Goal: Information Seeking & Learning: Learn about a topic

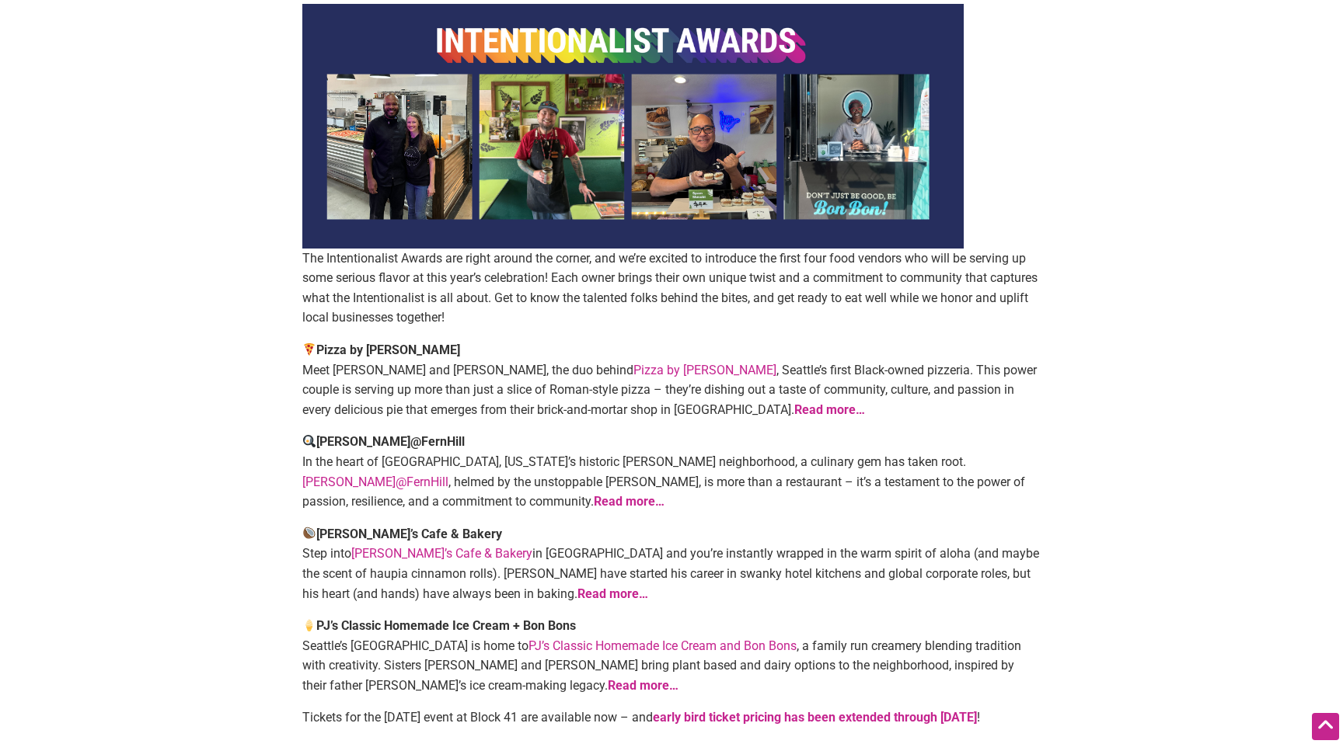
scroll to position [158, 0]
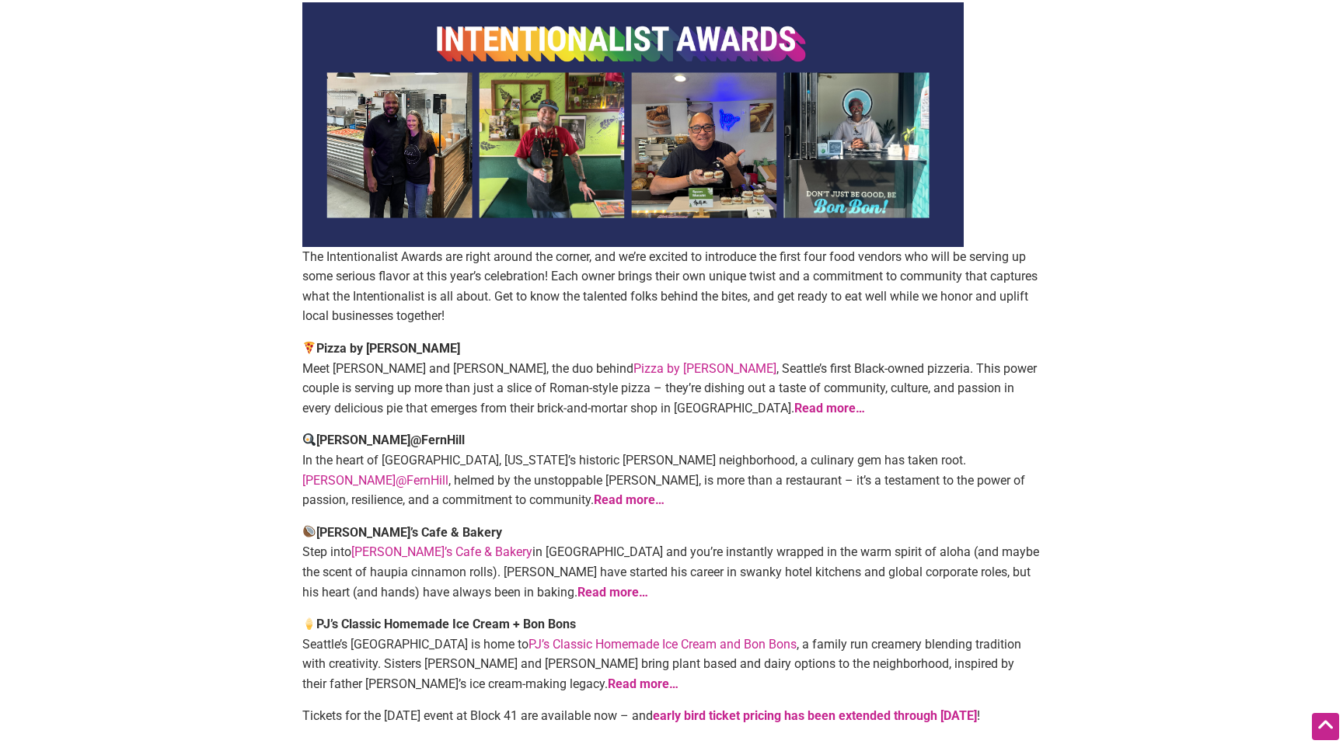
click at [577, 591] on strong "Read more…" at bounding box center [612, 592] width 71 height 15
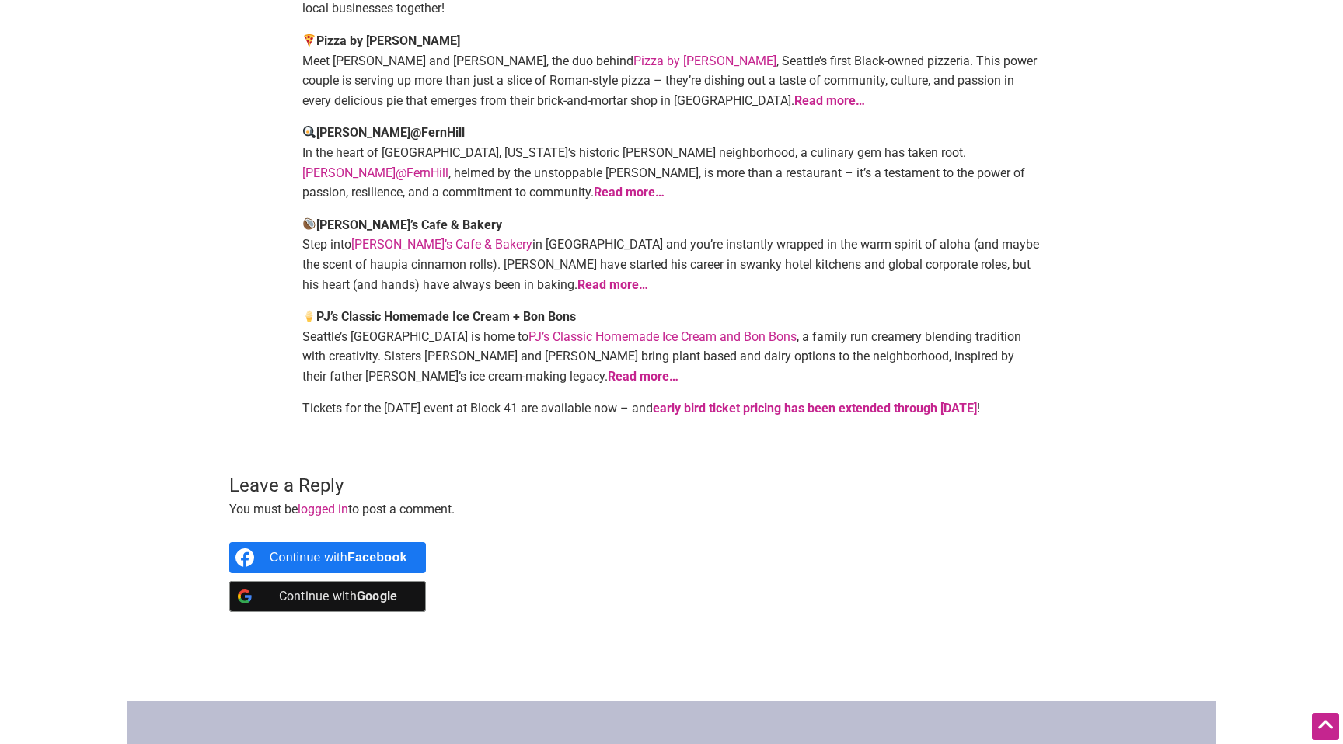
scroll to position [468, 0]
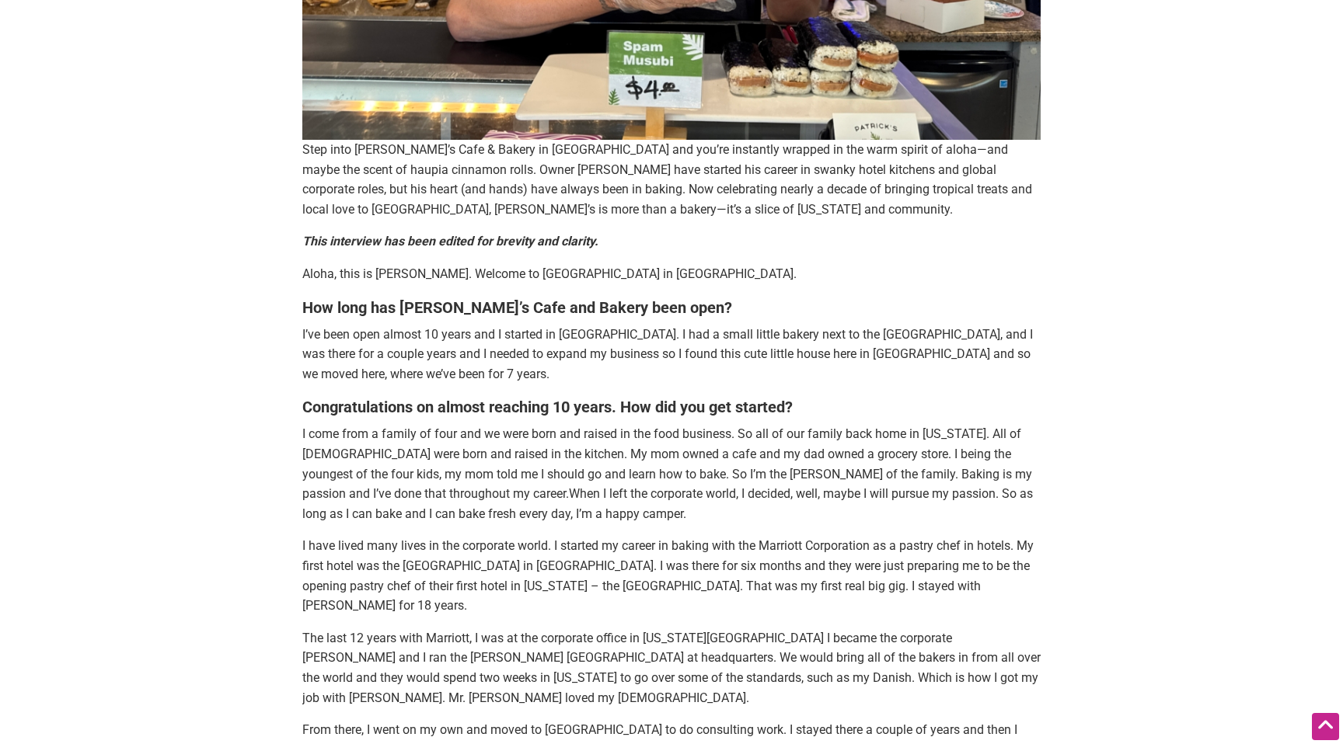
scroll to position [575, 0]
click at [475, 441] on p "I come from a family of four and we were born and raised in the food business. …" at bounding box center [671, 472] width 738 height 99
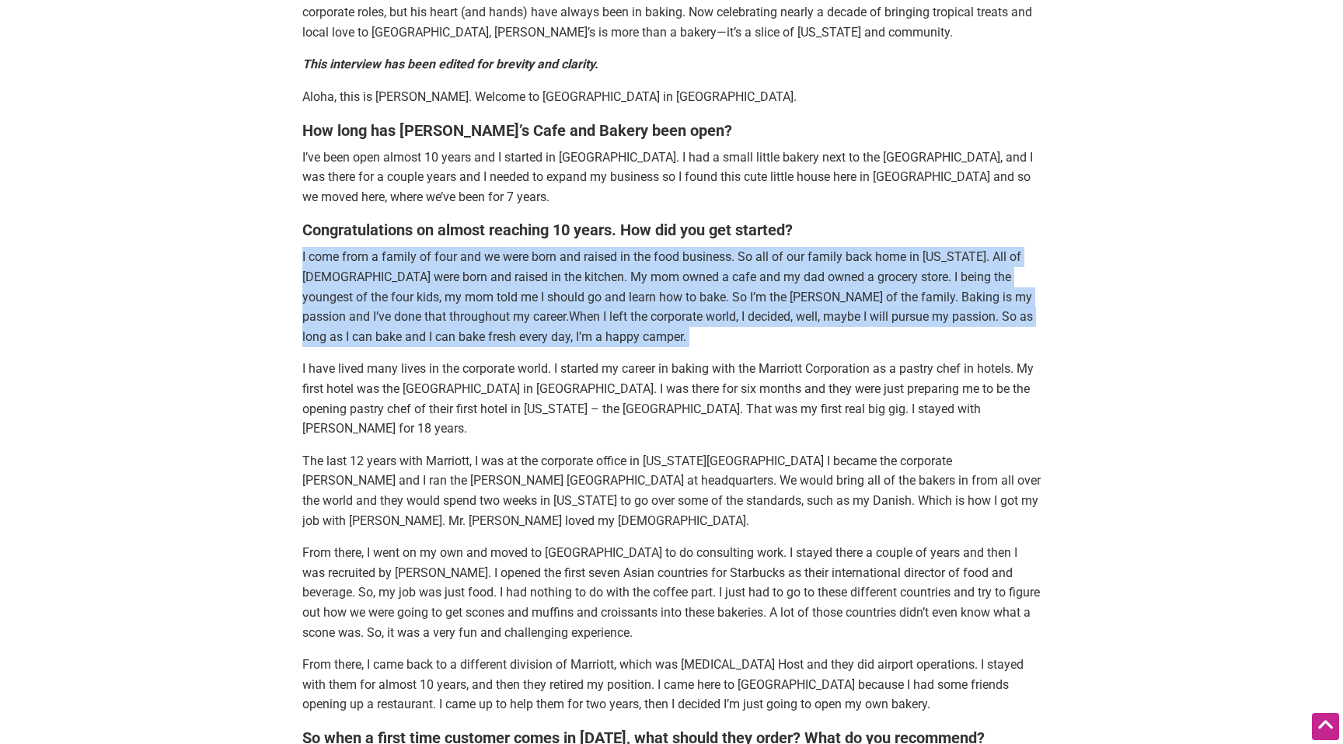
scroll to position [831, 0]
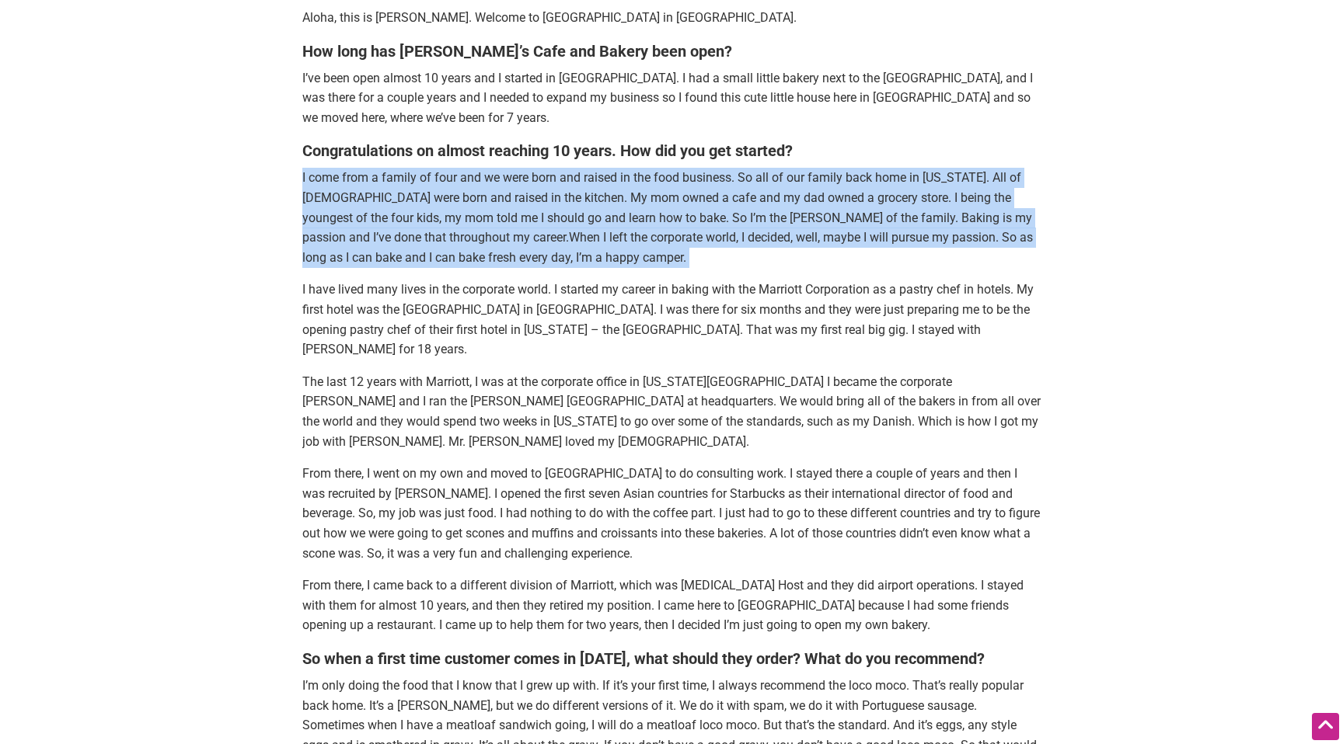
click at [468, 282] on p "I have lived many lives in the corporate world. I started my career in baking w…" at bounding box center [671, 319] width 738 height 79
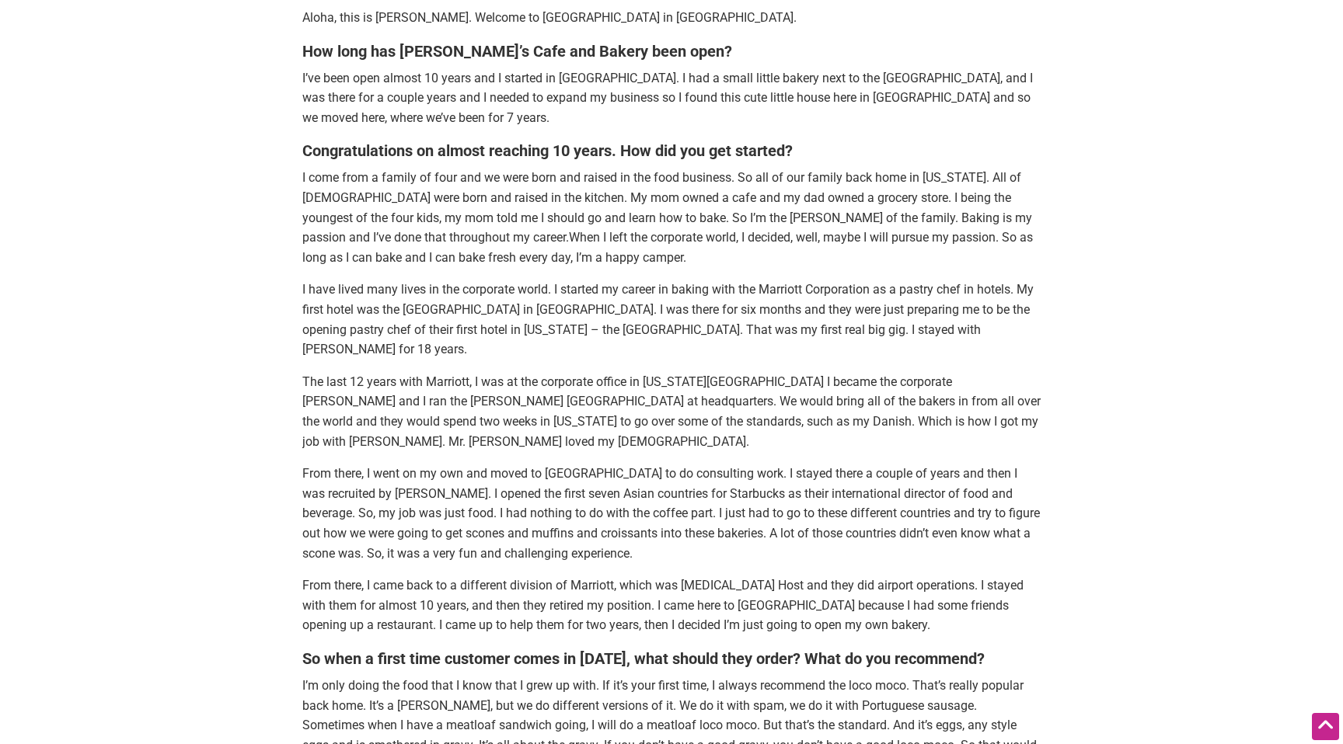
click at [468, 282] on p "I have lived many lives in the corporate world. I started my career in baking w…" at bounding box center [671, 319] width 738 height 79
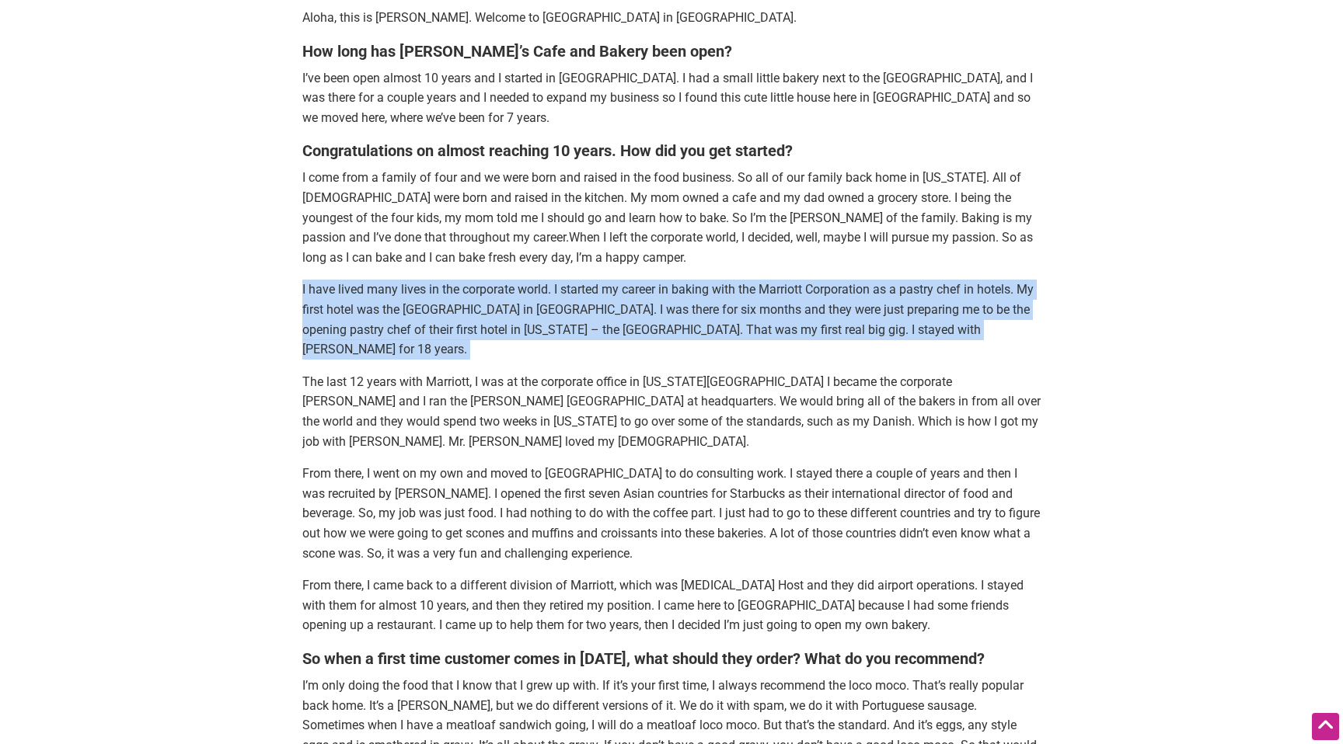
click at [545, 304] on p "I have lived many lives in the corporate world. I started my career in baking w…" at bounding box center [671, 319] width 738 height 79
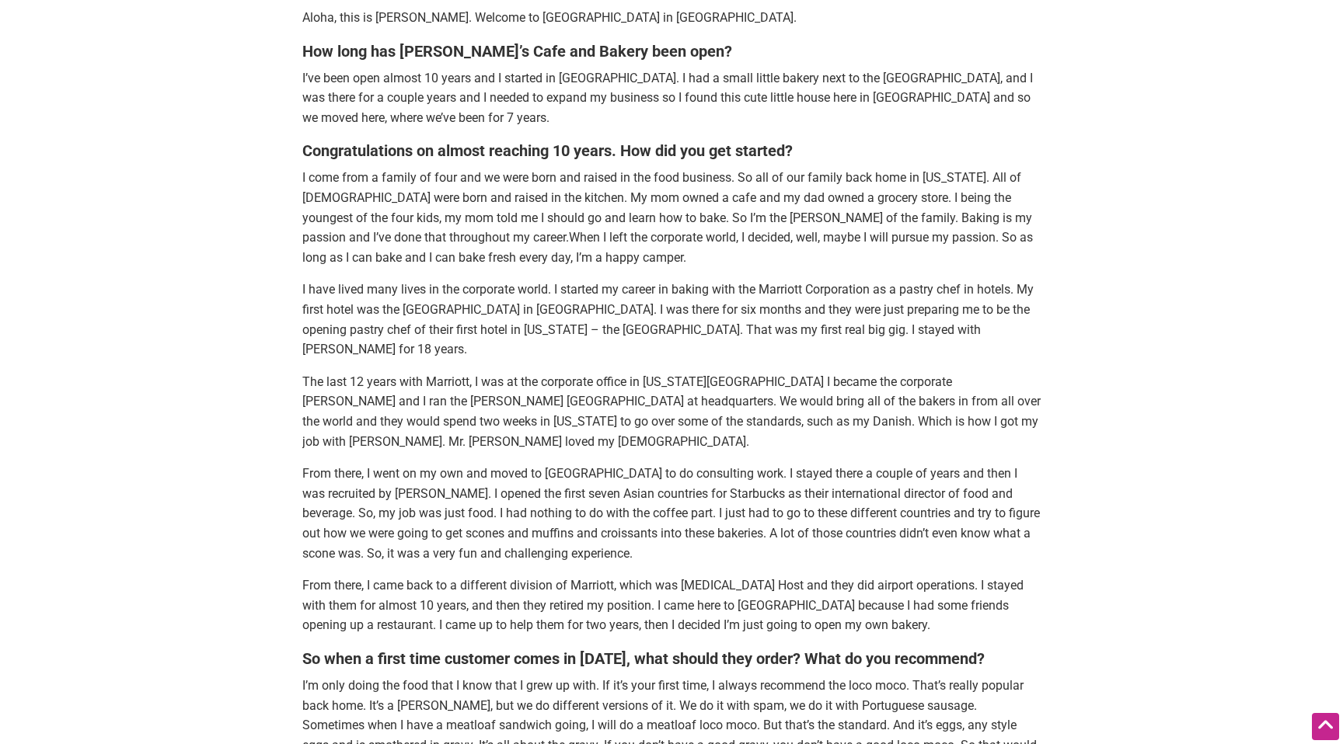
click at [545, 304] on p "I have lived many lives in the corporate world. I started my career in baking w…" at bounding box center [671, 319] width 738 height 79
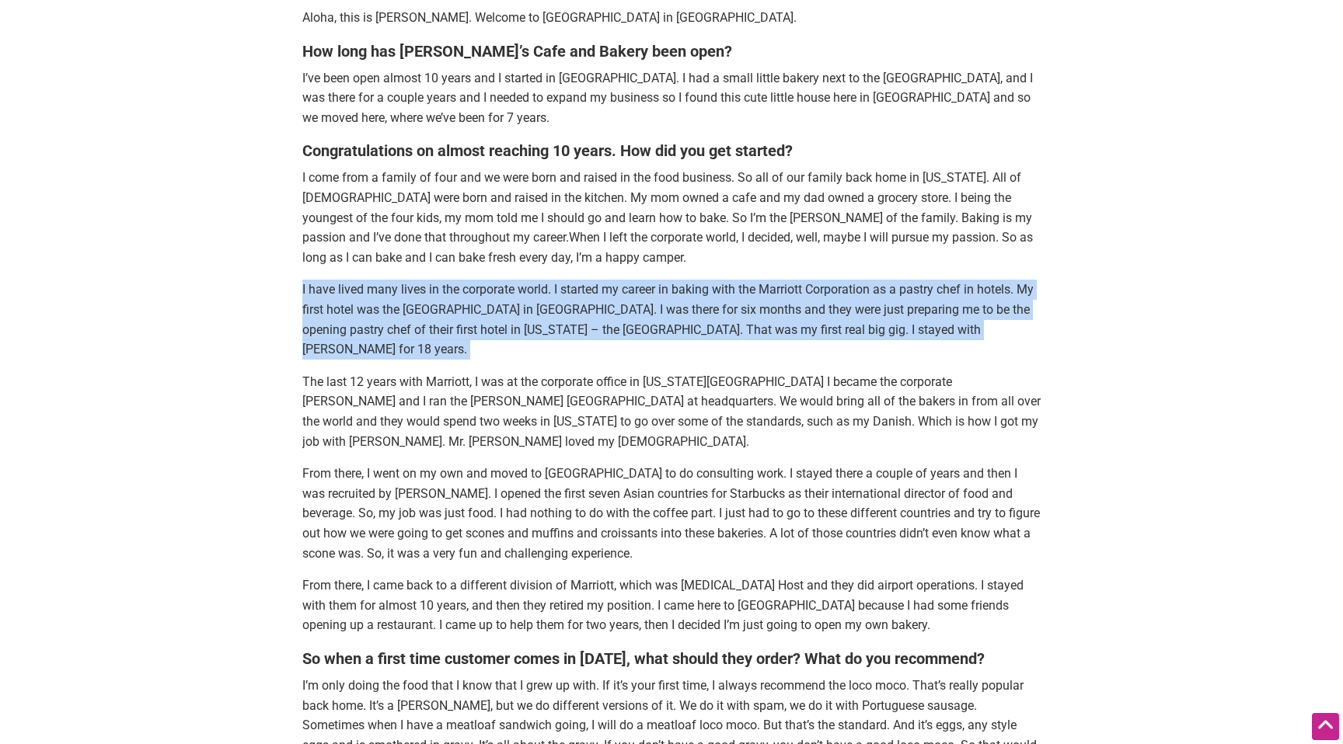
click at [463, 207] on p "I come from a family of four and we were born and raised in the food business. …" at bounding box center [671, 217] width 738 height 99
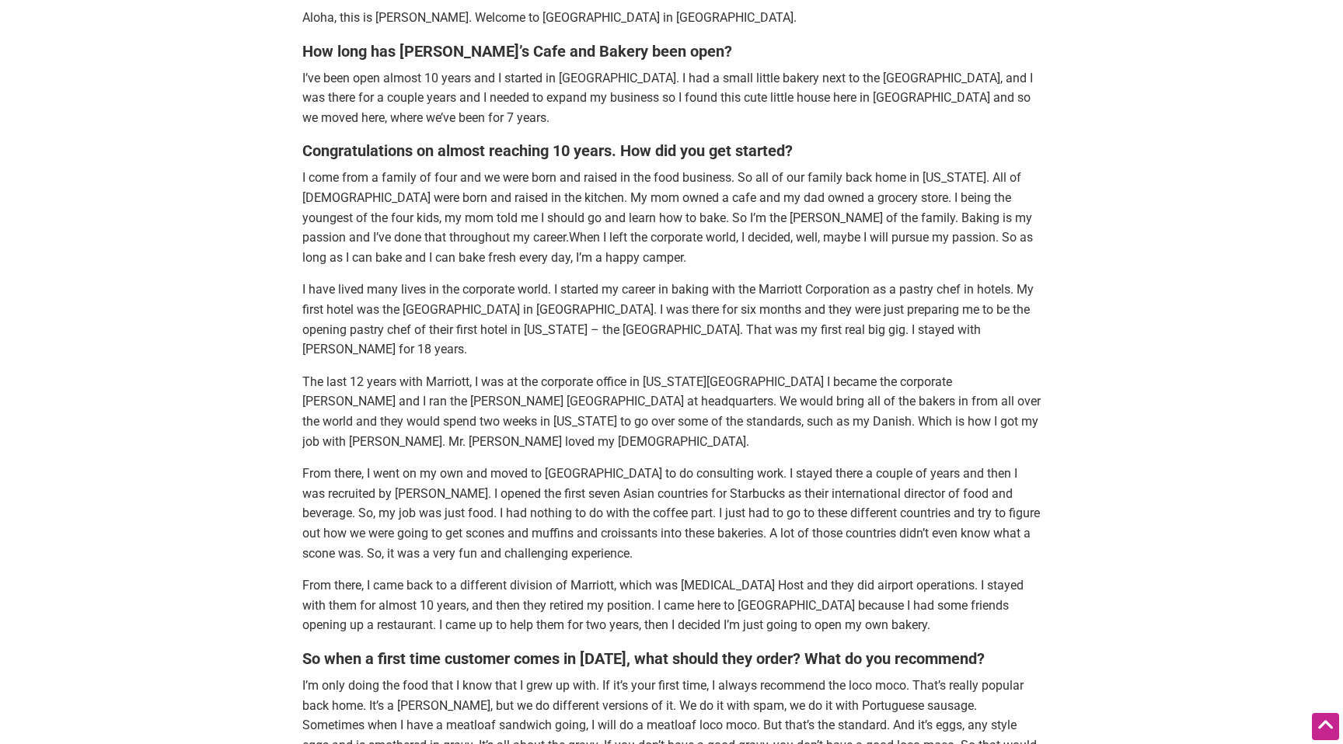
click at [463, 207] on p "I come from a family of four and we were born and raised in the food business. …" at bounding box center [671, 217] width 738 height 99
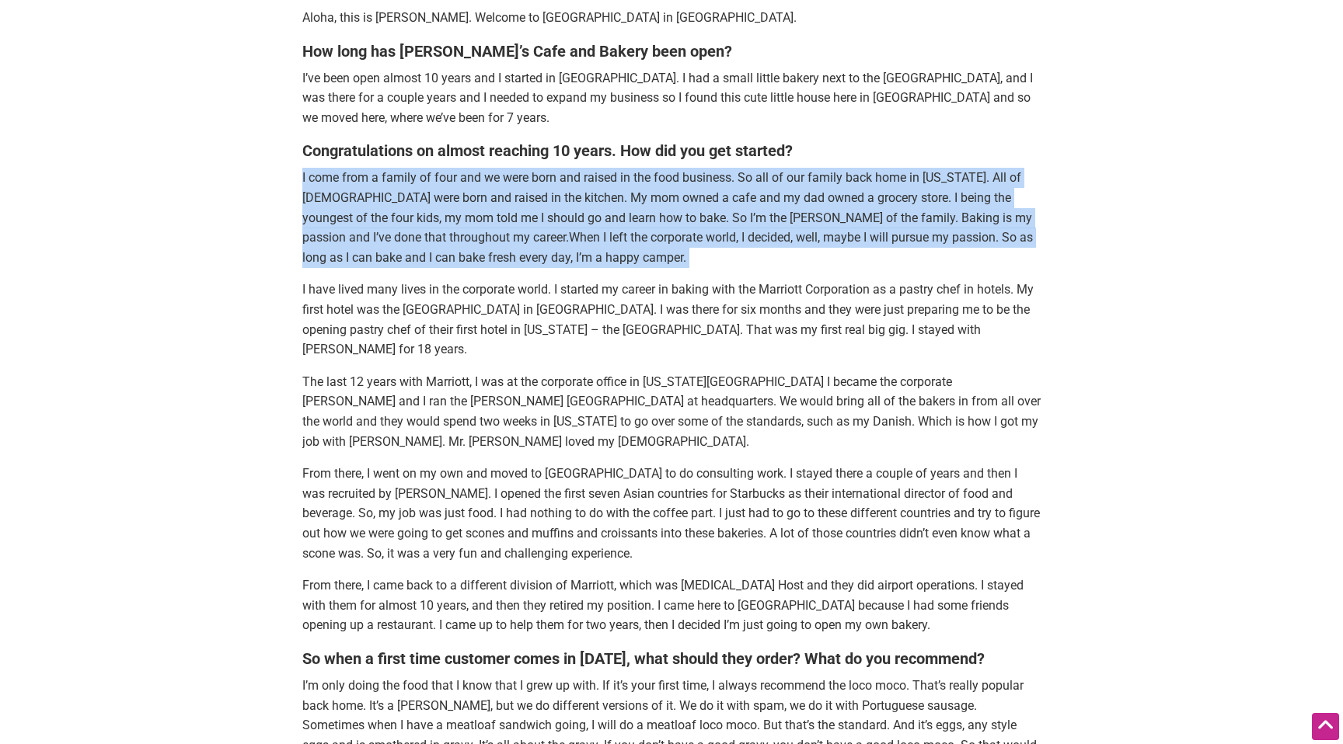
click at [665, 169] on p "I come from a family of four and we were born and raised in the food business. …" at bounding box center [671, 217] width 738 height 99
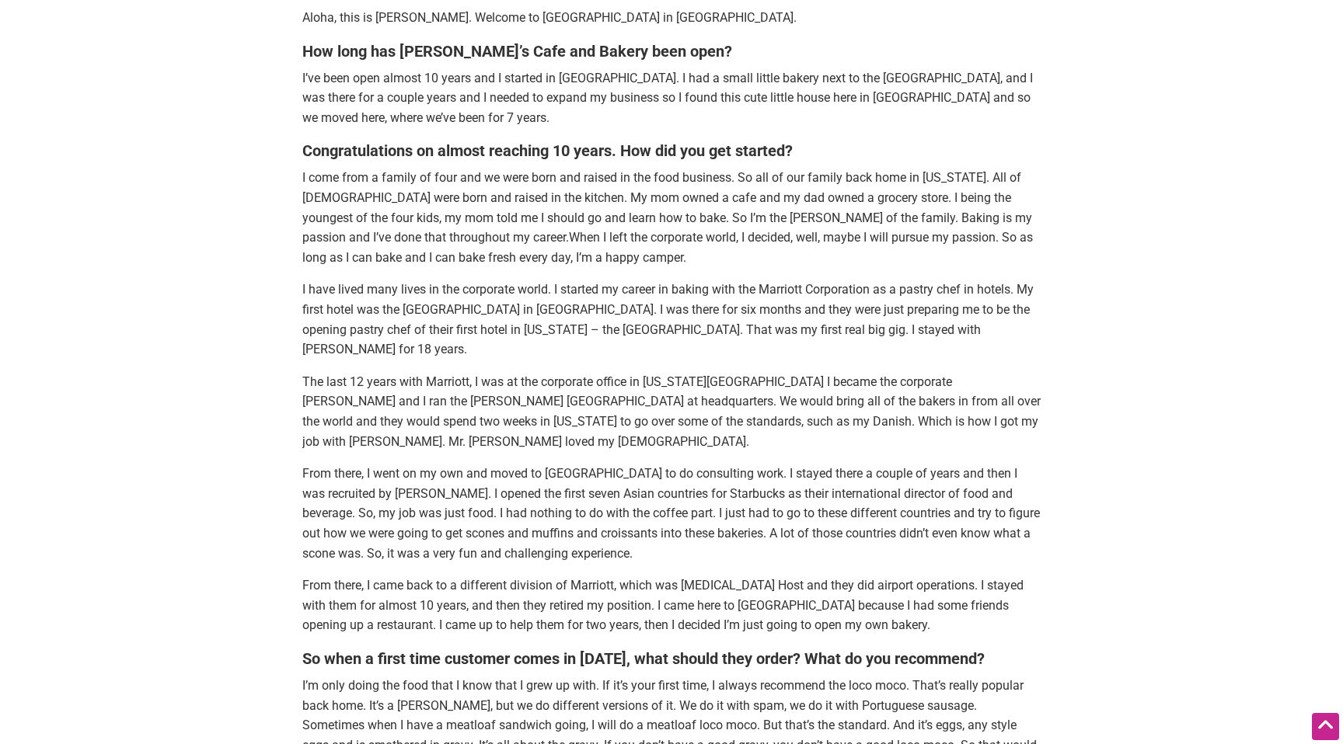
click at [665, 169] on p "I come from a family of four and we were born and raised in the food business. …" at bounding box center [671, 217] width 738 height 99
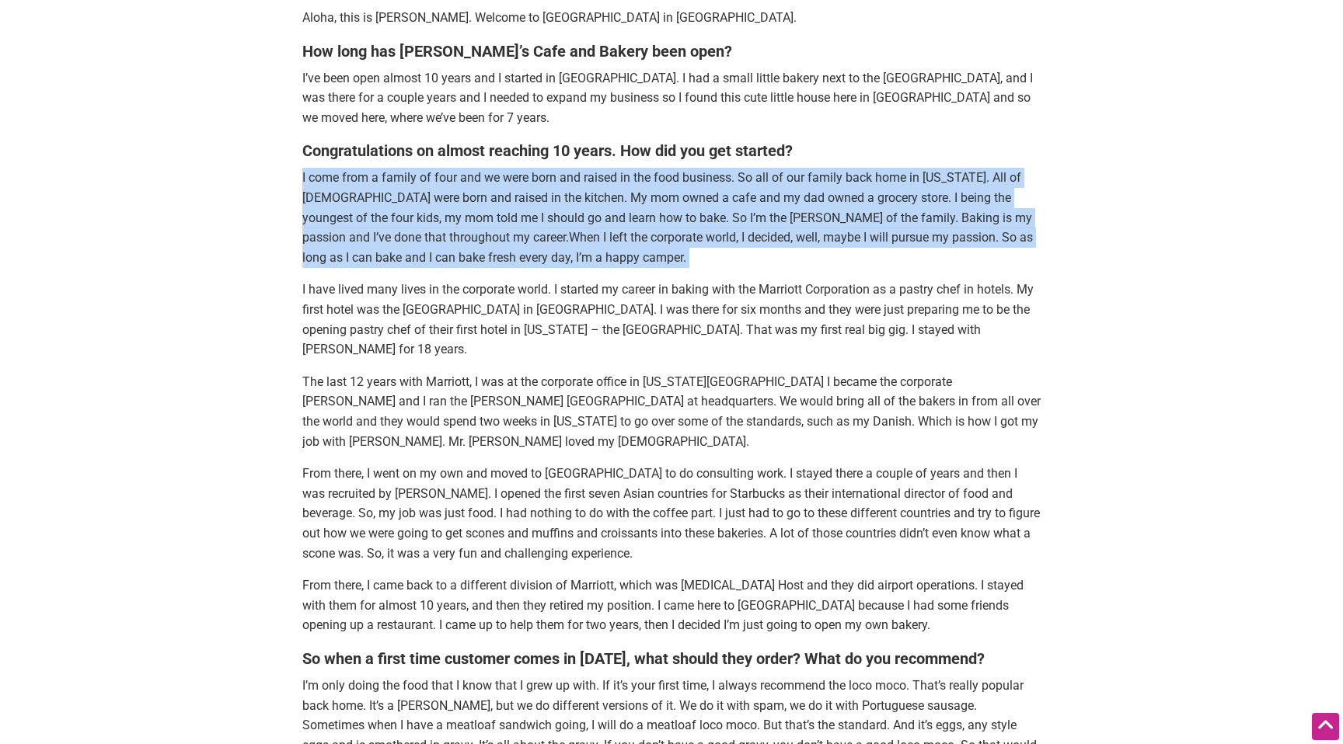
click at [752, 193] on p "I come from a family of four and we were born and raised in the food business. …" at bounding box center [671, 217] width 738 height 99
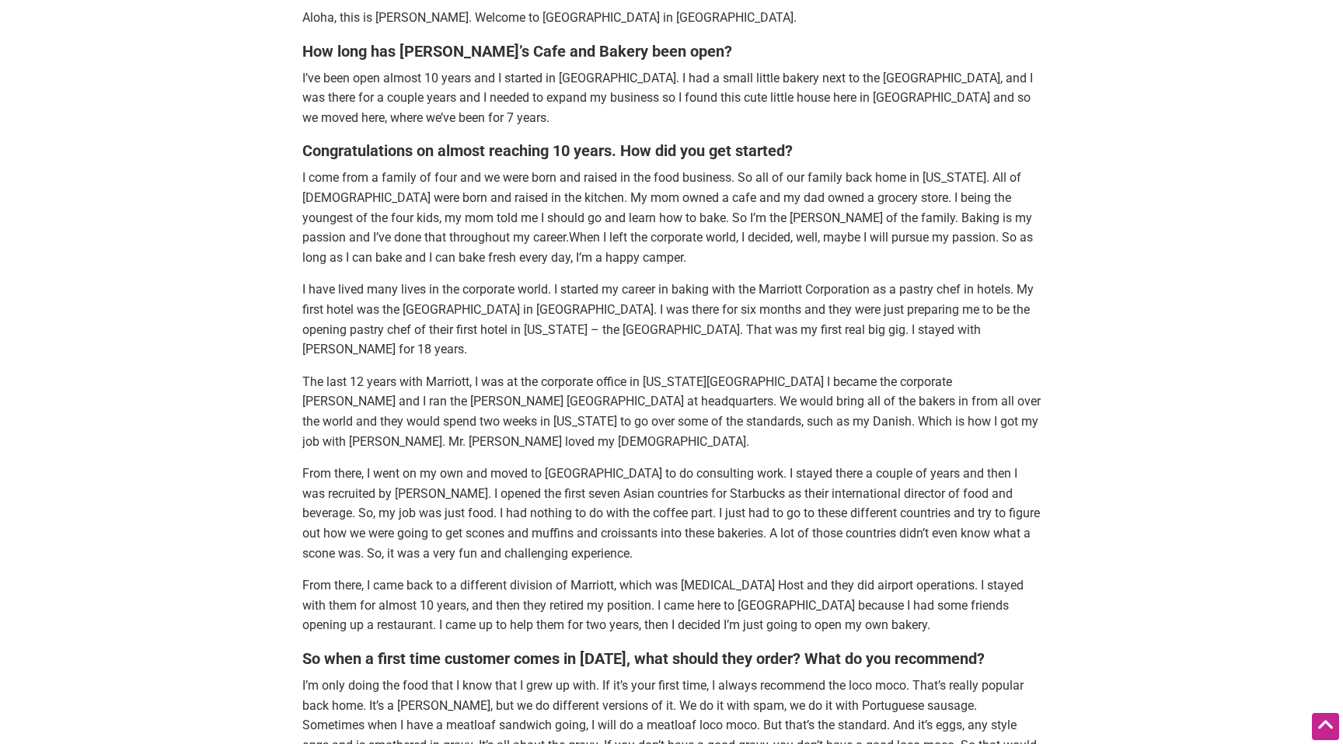
click at [752, 193] on p "I come from a family of four and we were born and raised in the food business. …" at bounding box center [671, 217] width 738 height 99
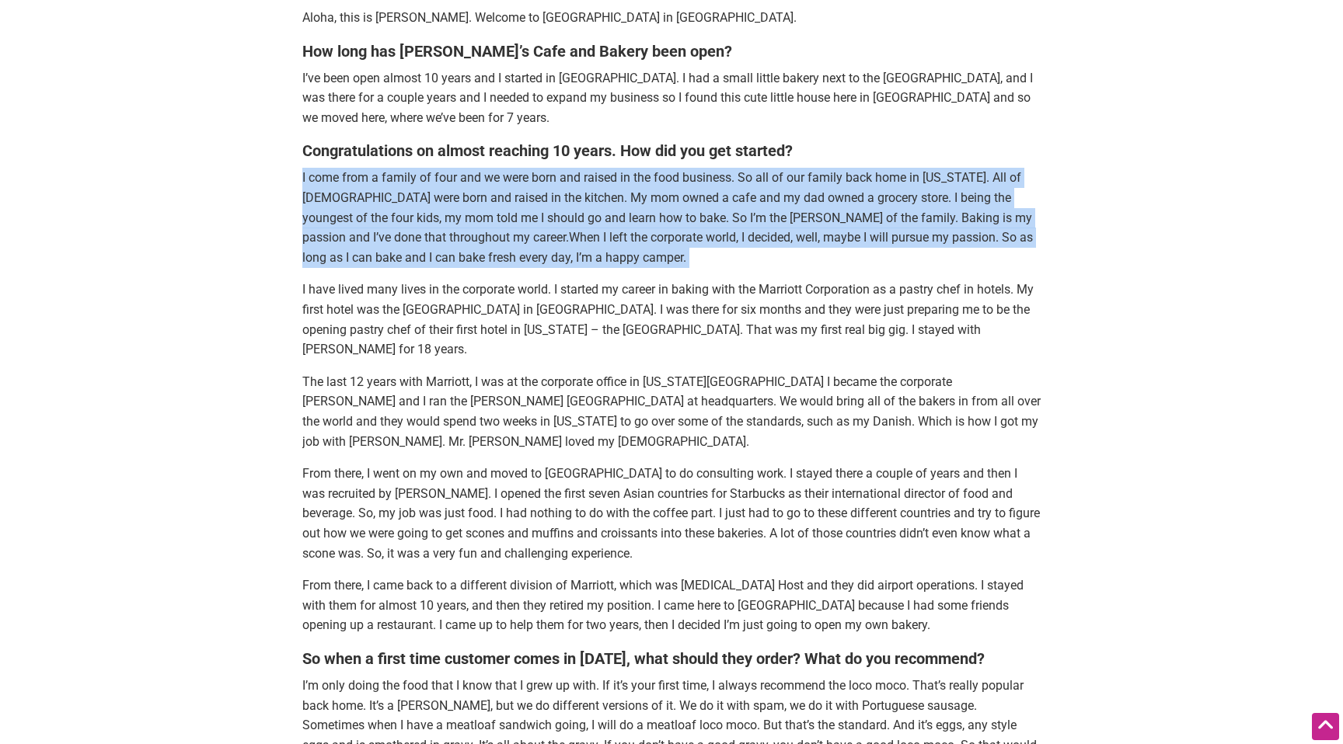
click at [837, 185] on p "I come from a family of four and we were born and raised in the food business. …" at bounding box center [671, 217] width 738 height 99
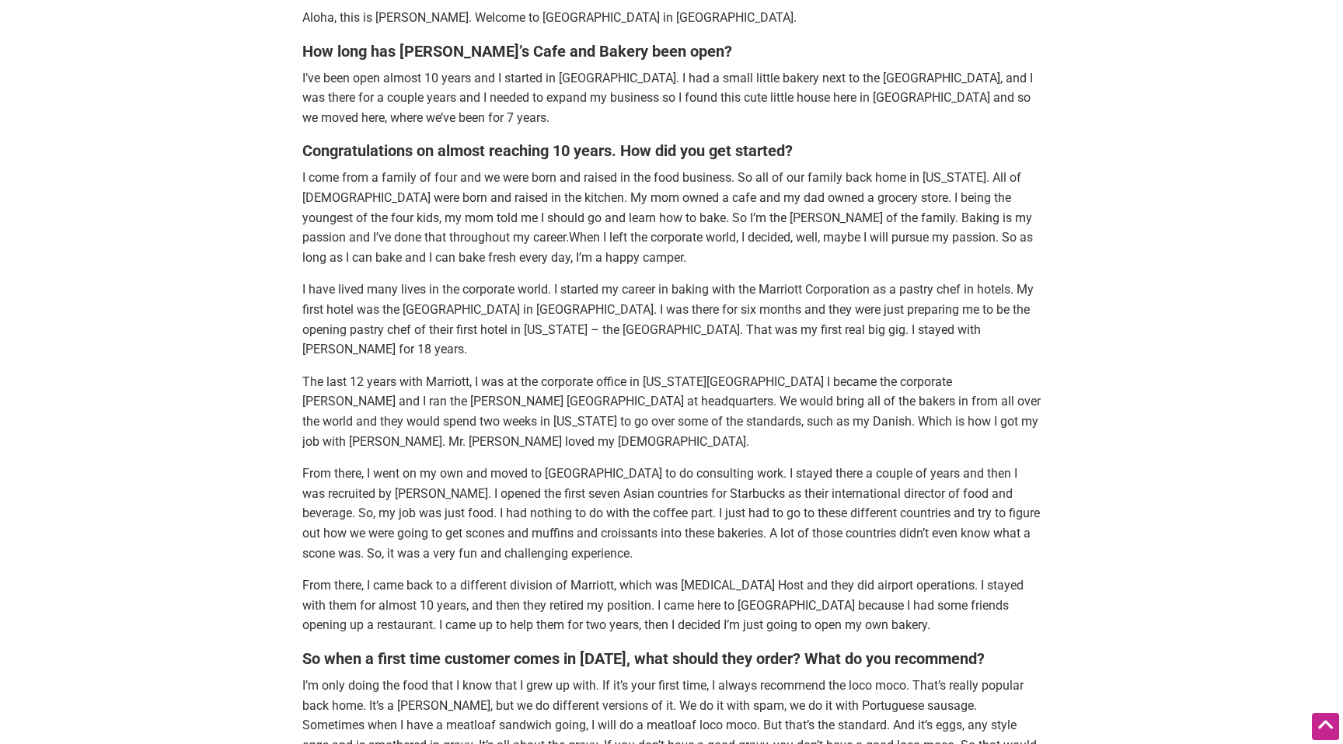
click at [837, 185] on p "I come from a family of four and we were born and raised in the food business. …" at bounding box center [671, 217] width 738 height 99
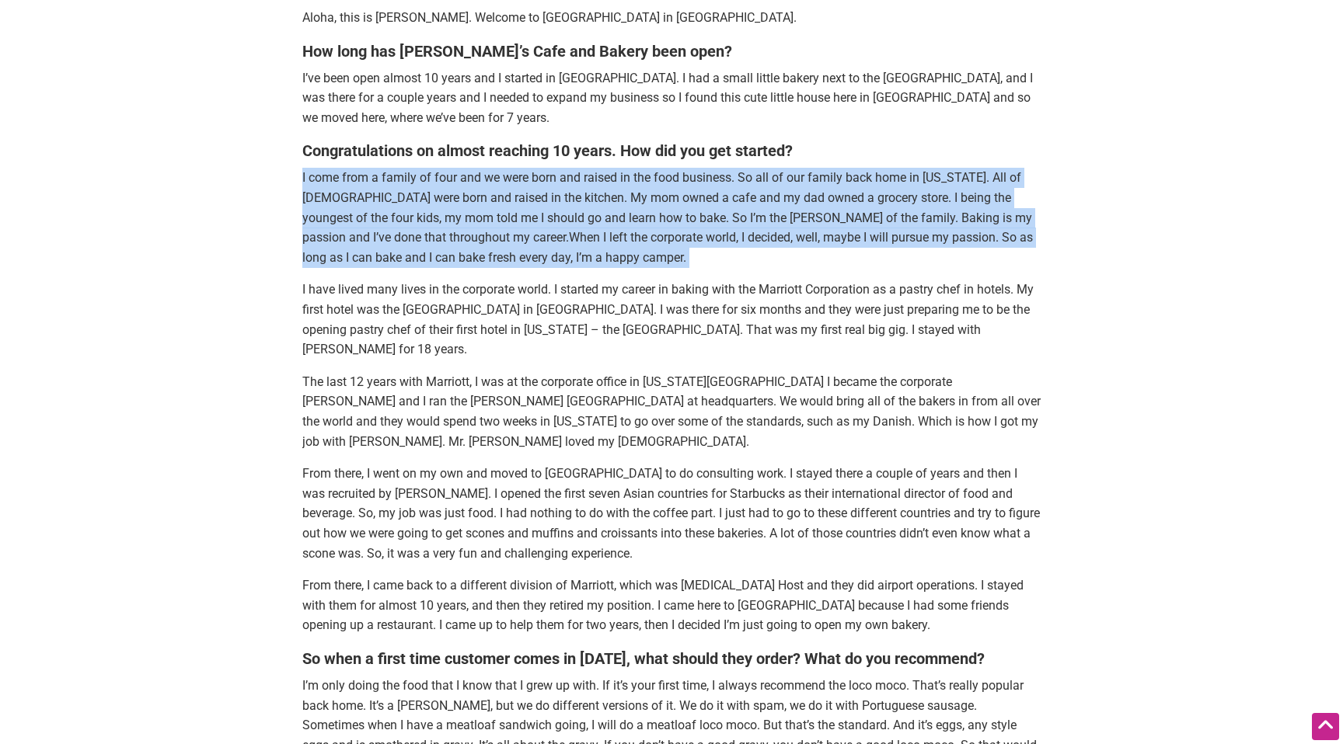
click at [689, 214] on p "I come from a family of four and we were born and raised in the food business. …" at bounding box center [671, 217] width 738 height 99
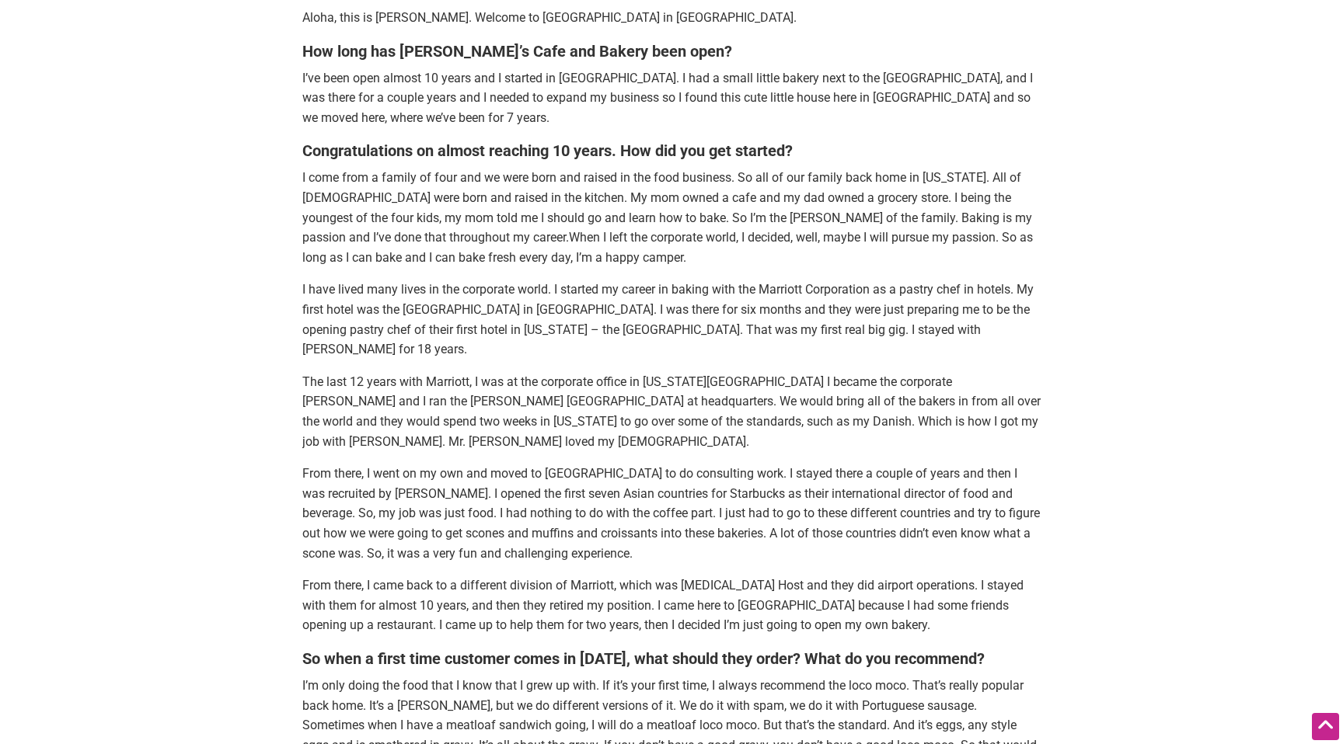
click at [689, 214] on p "I come from a family of four and we were born and raised in the food business. …" at bounding box center [671, 217] width 738 height 99
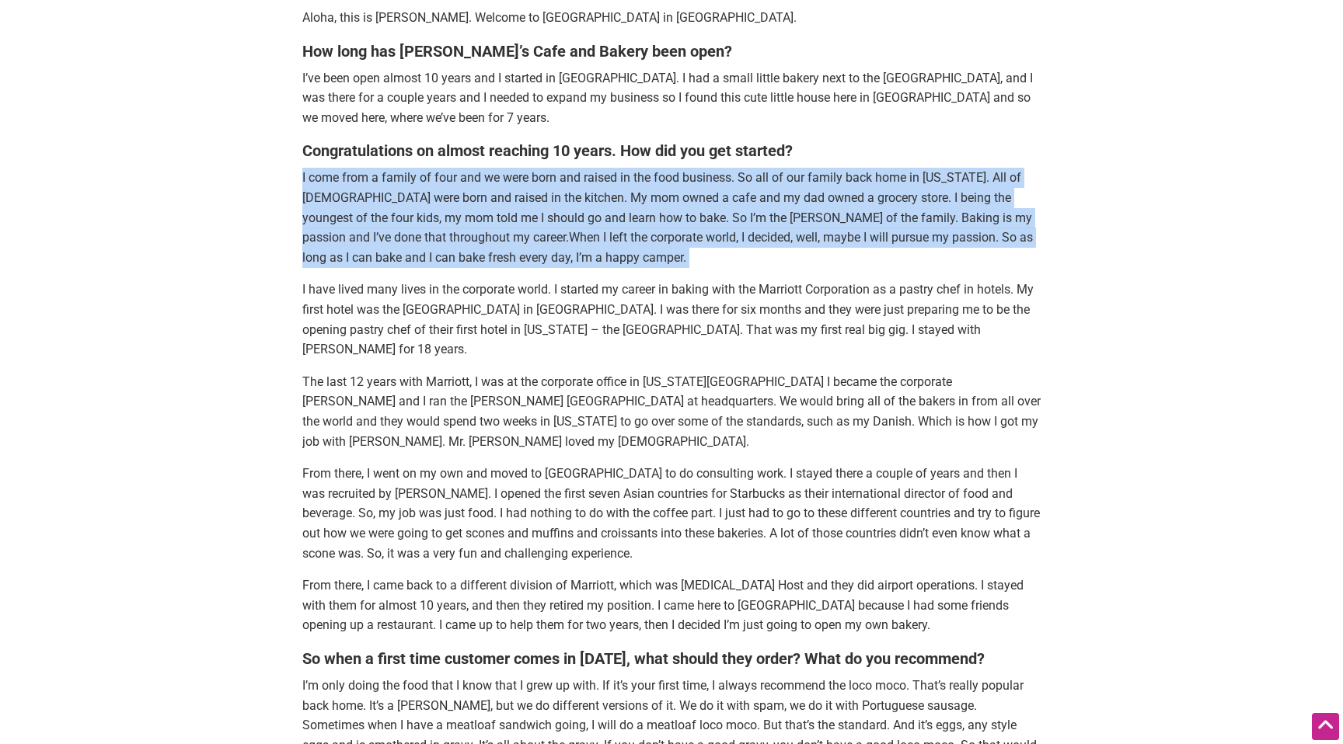
click at [599, 212] on p "I come from a family of four and we were born and raised in the food business. …" at bounding box center [671, 217] width 738 height 99
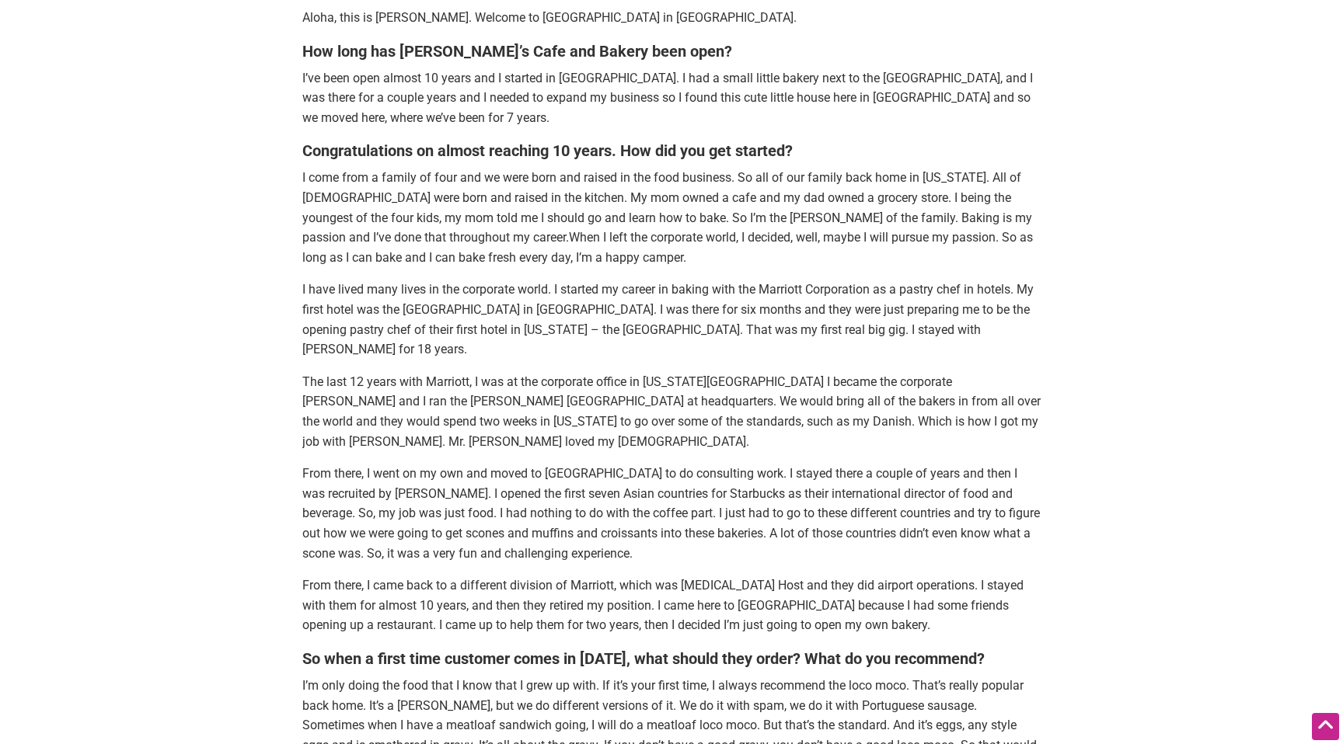
click at [599, 212] on p "I come from a family of four and we were born and raised in the food business. …" at bounding box center [671, 217] width 738 height 99
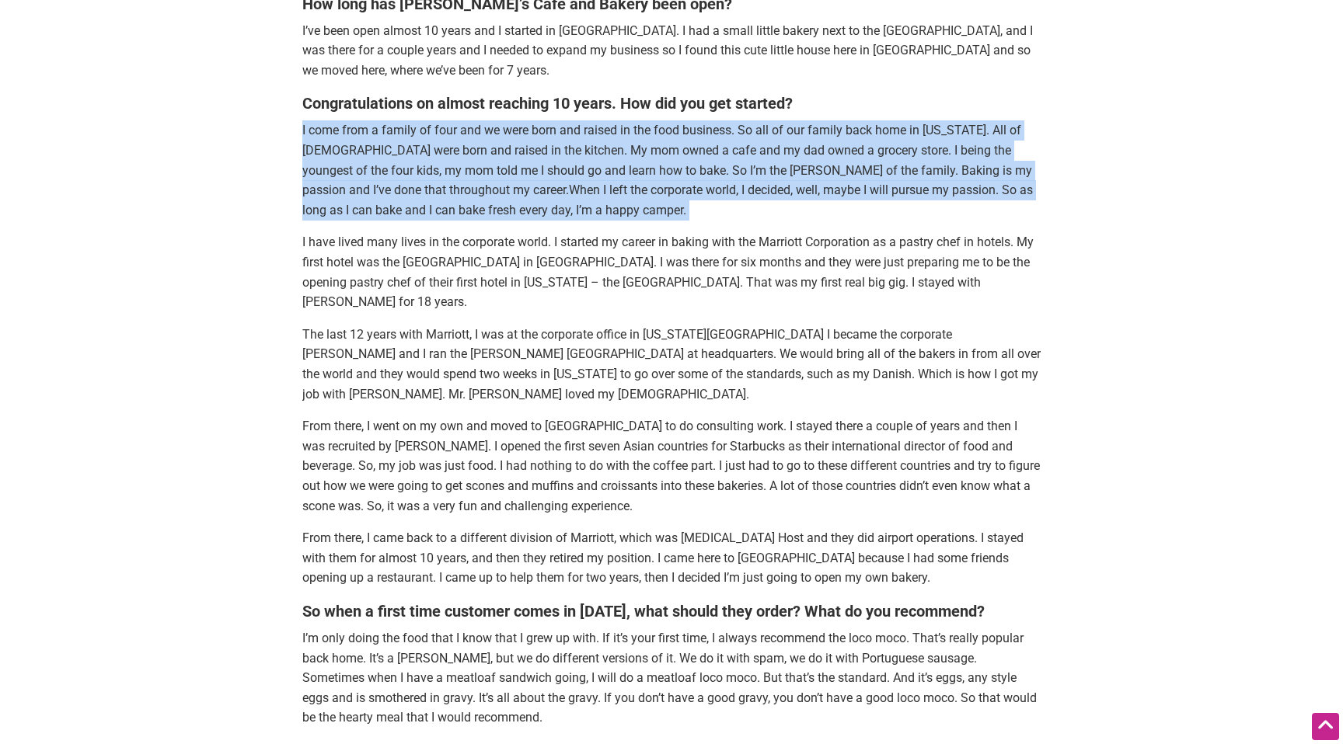
scroll to position [897, 0]
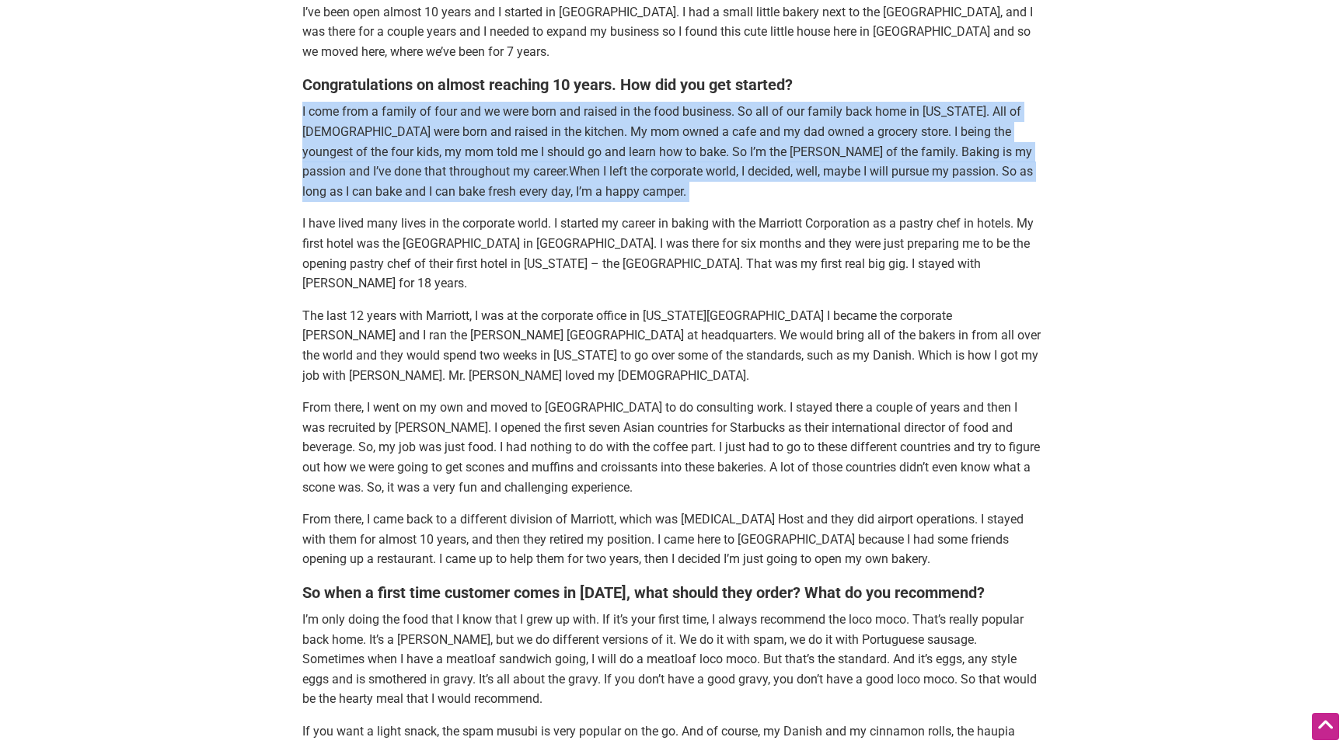
click at [528, 460] on p "From there, I went on my own and moved to Boston to do consulting work. I staye…" at bounding box center [671, 447] width 738 height 99
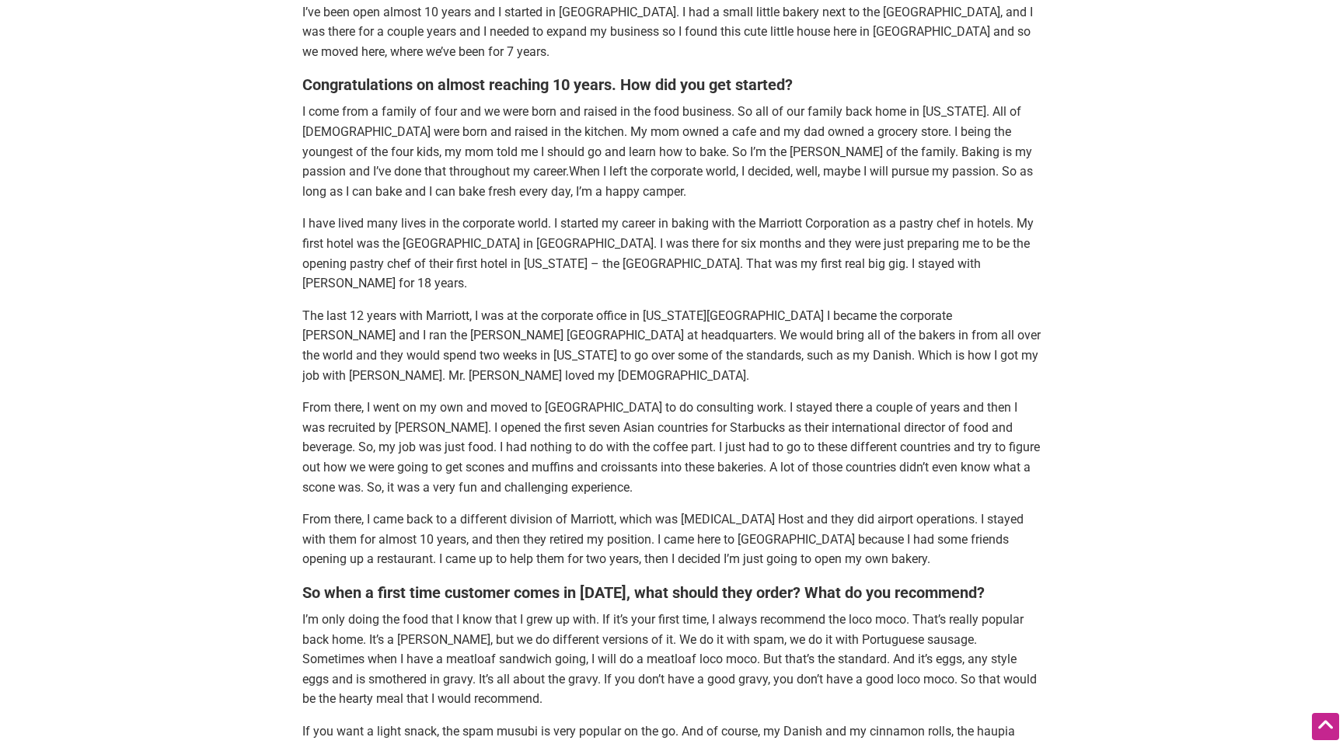
click at [528, 460] on p "From there, I went on my own and moved to Boston to do consulting work. I staye…" at bounding box center [671, 447] width 738 height 99
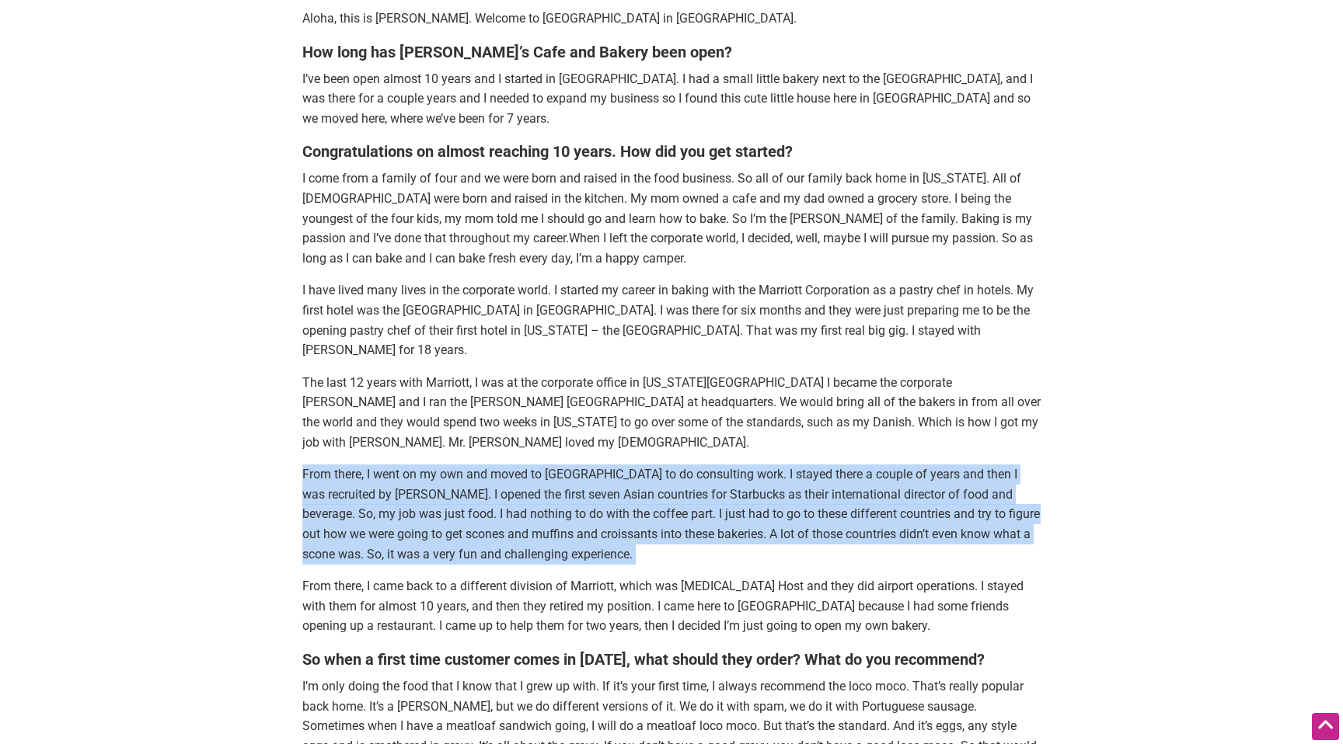
scroll to position [827, 0]
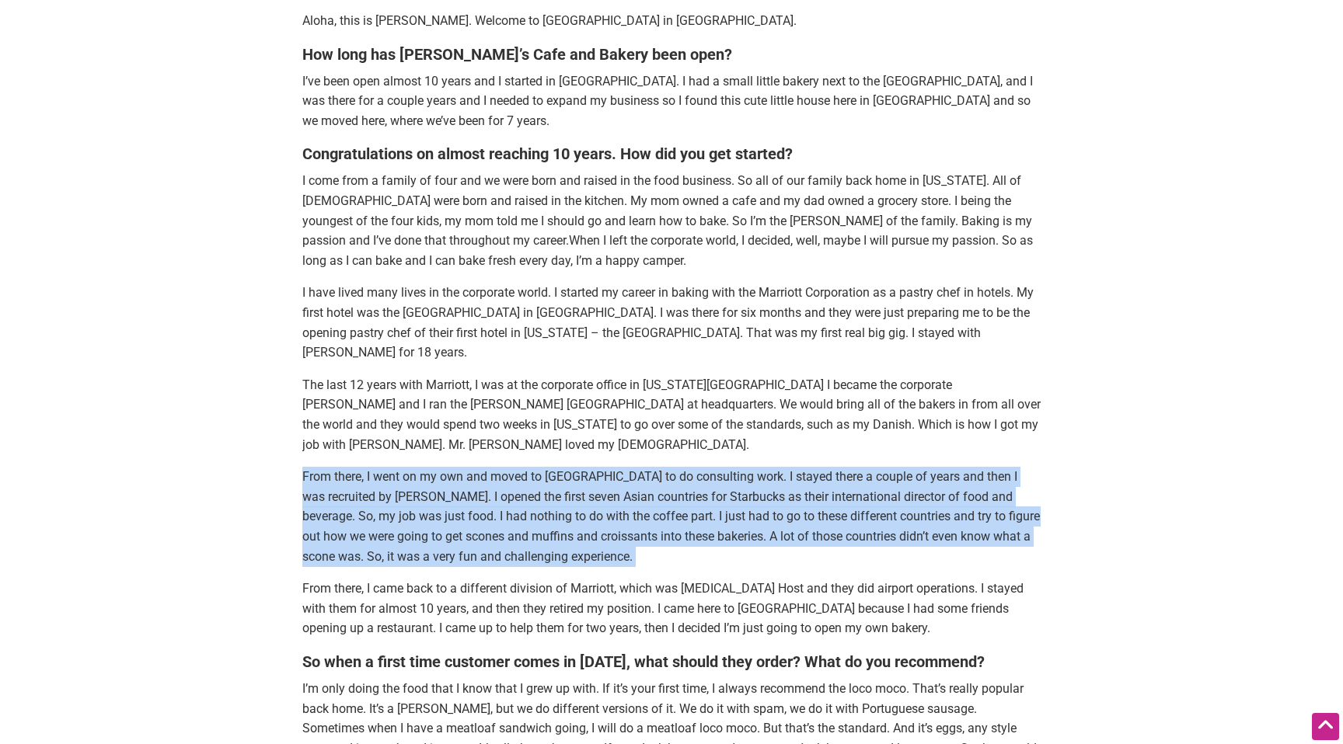
click at [545, 612] on p "From there, I came back to a different division of Marriott, which was HMS Host…" at bounding box center [671, 609] width 738 height 60
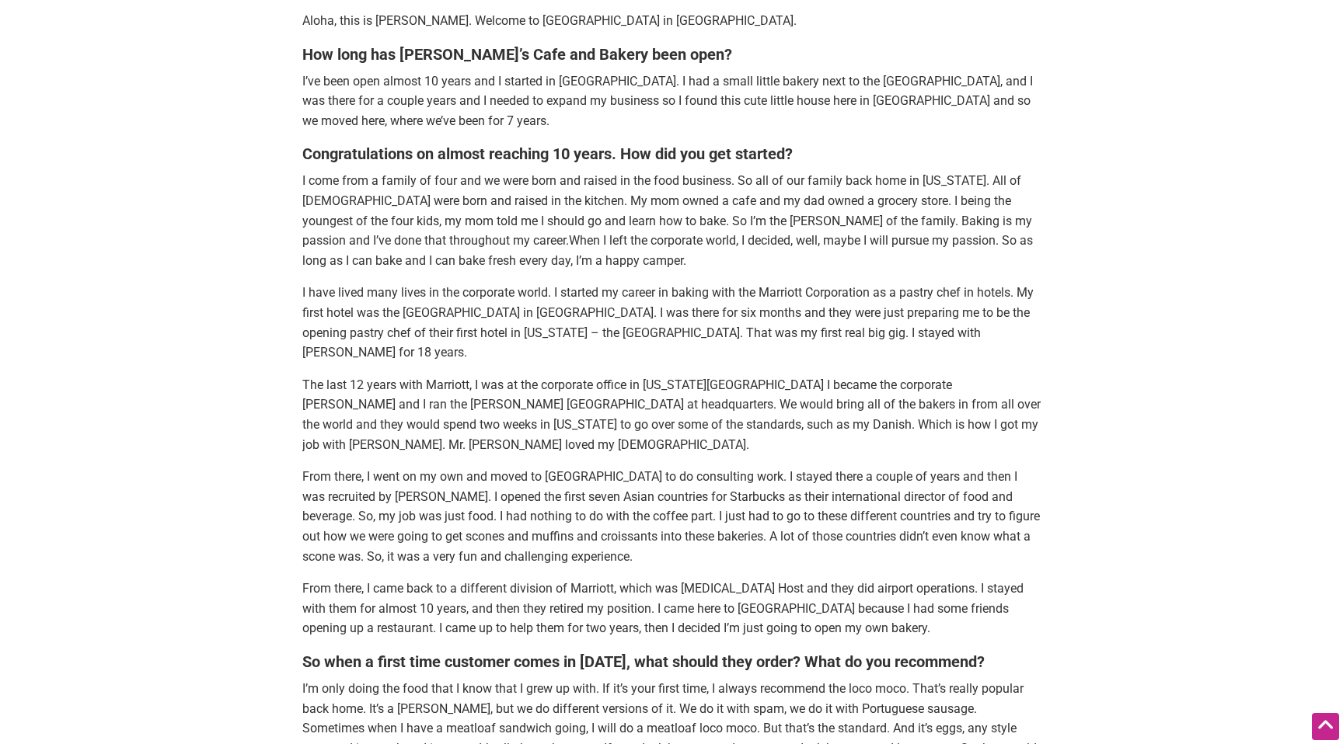
click at [545, 612] on p "From there, I came back to a different division of Marriott, which was HMS Host…" at bounding box center [671, 609] width 738 height 60
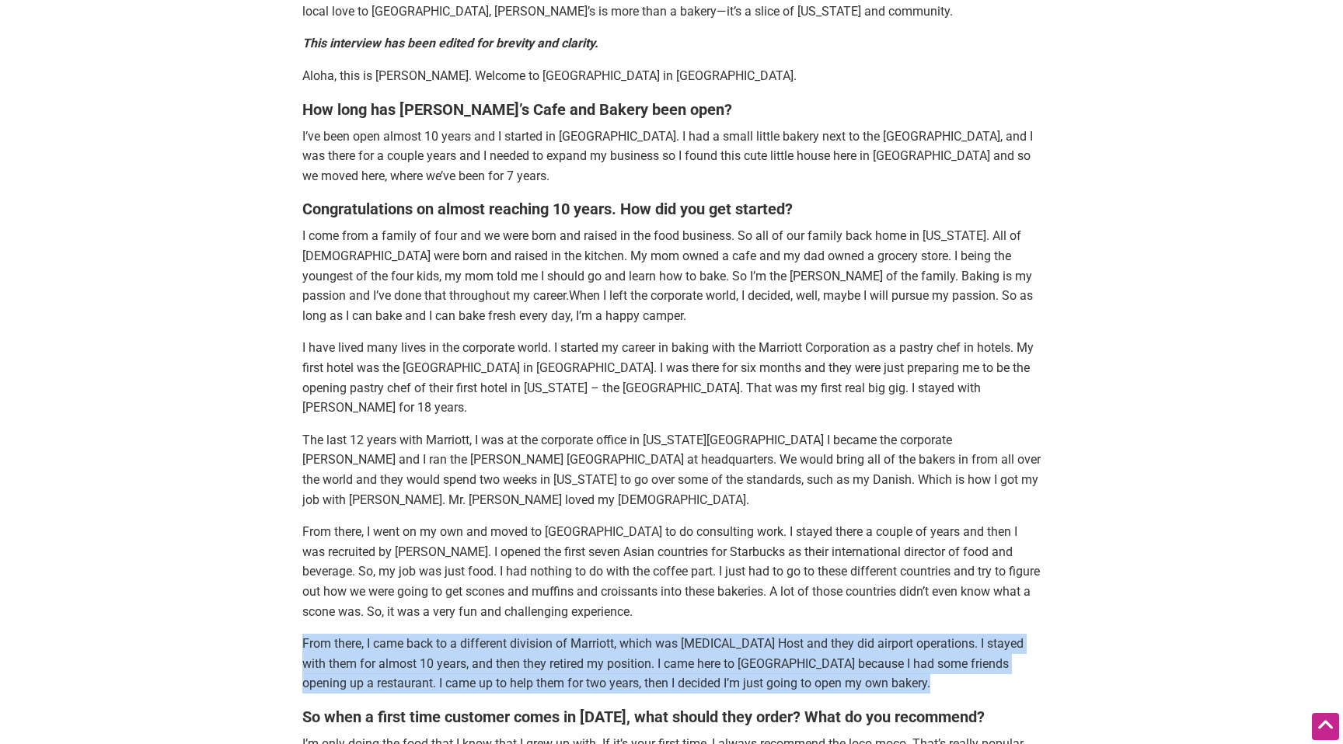
scroll to position [0, 0]
